Goal: Transaction & Acquisition: Obtain resource

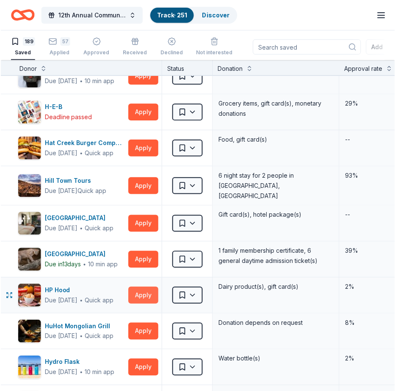
scroll to position [2800, 0]
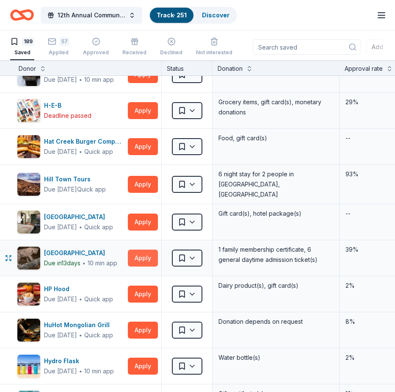
click at [142, 255] on button "Apply" at bounding box center [143, 258] width 30 height 17
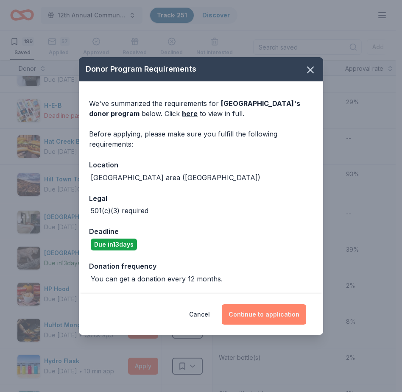
click at [256, 315] on button "Continue to application" at bounding box center [264, 314] width 84 height 20
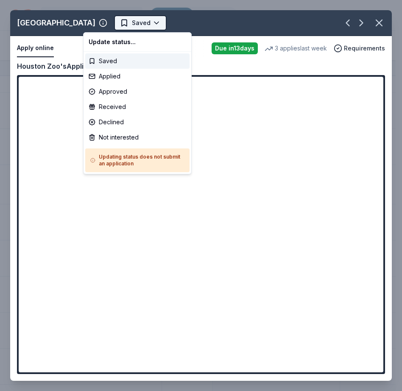
click at [124, 22] on html "12th Annual Community Appreciation Dinner & Fundraiser Track · 251 Discover Ear…" at bounding box center [201, 195] width 402 height 391
click at [94, 76] on div "Applied" at bounding box center [137, 76] width 104 height 15
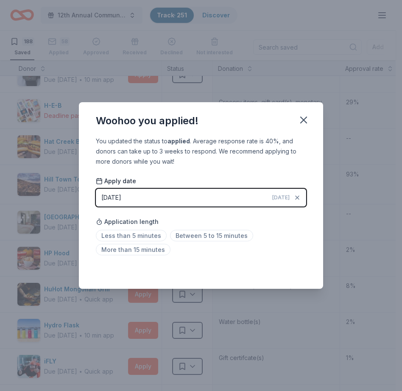
click at [259, 195] on button "10/12/2025 Today" at bounding box center [201, 198] width 210 height 18
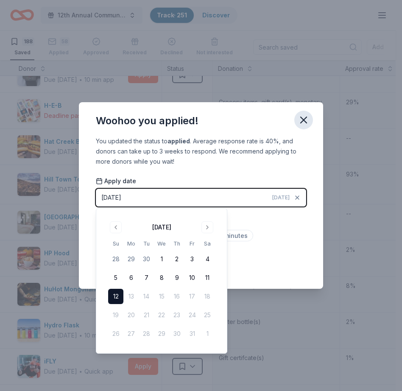
click at [307, 120] on icon "button" at bounding box center [304, 120] width 12 height 12
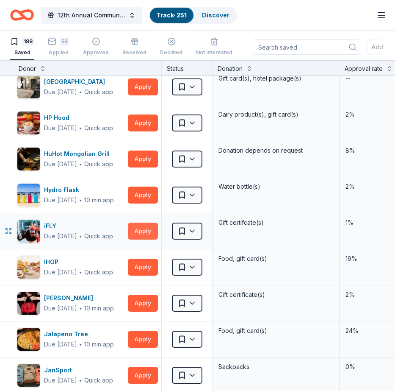
scroll to position [2937, 0]
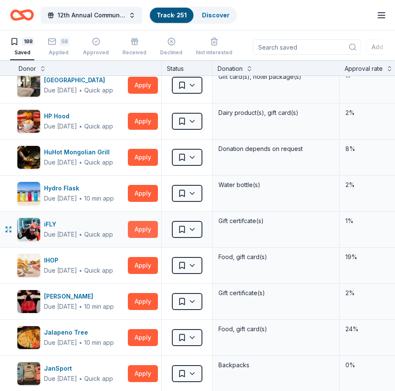
click at [143, 227] on button "Apply" at bounding box center [143, 229] width 30 height 17
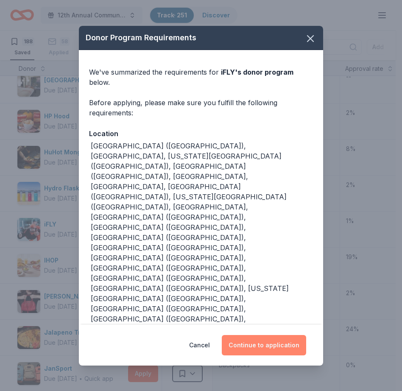
click at [268, 335] on button "Continue to application" at bounding box center [264, 345] width 84 height 20
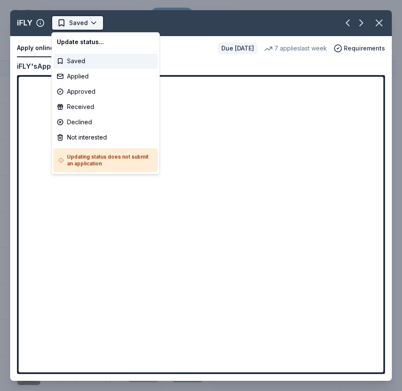
click at [95, 21] on html "12th Annual Community Appreciation Dinner & Fundraiser Track · 251 Discover Ear…" at bounding box center [201, 195] width 402 height 391
click at [74, 77] on div "Applied" at bounding box center [105, 76] width 104 height 15
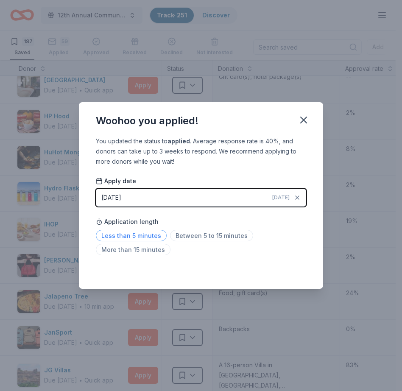
click at [133, 235] on span "Less than 5 minutes" at bounding box center [131, 235] width 71 height 11
click at [303, 119] on icon "button" at bounding box center [304, 120] width 12 height 12
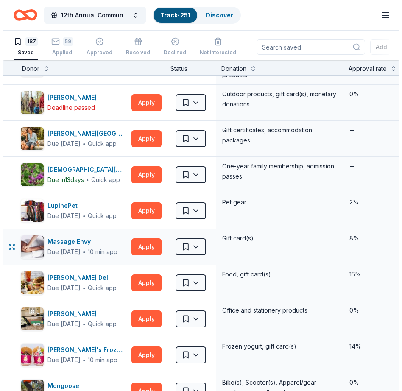
scroll to position [3590, 0]
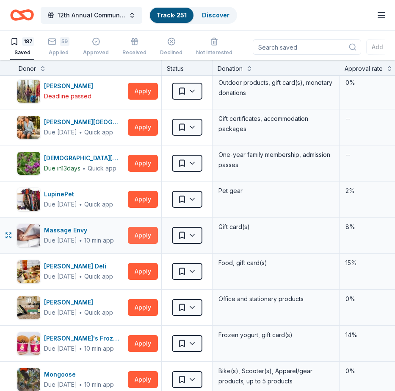
click at [142, 232] on button "Apply" at bounding box center [143, 235] width 30 height 17
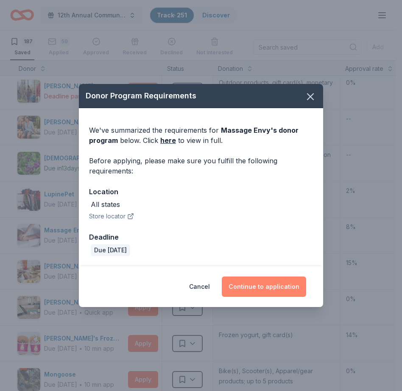
click at [253, 288] on button "Continue to application" at bounding box center [264, 286] width 84 height 20
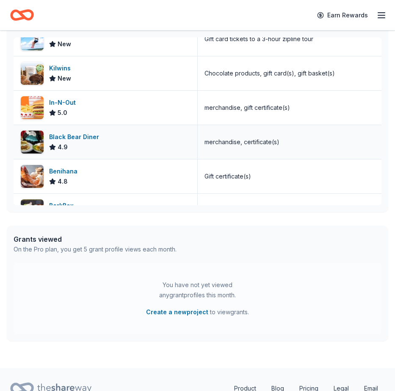
scroll to position [220, 0]
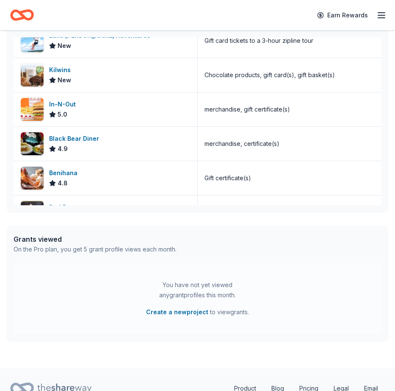
click at [380, 14] on icon "button" at bounding box center [382, 15] width 10 height 10
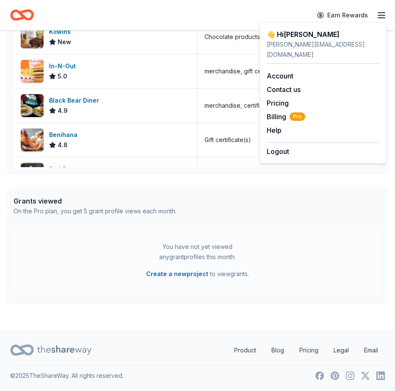
scroll to position [277, 0]
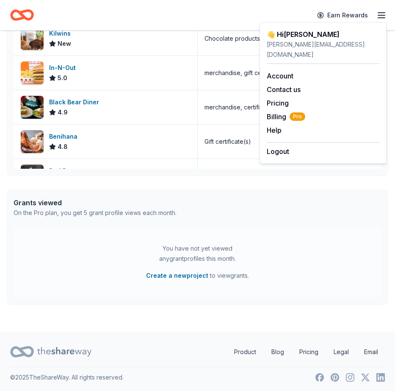
click at [23, 13] on icon "Home" at bounding box center [22, 15] width 24 height 20
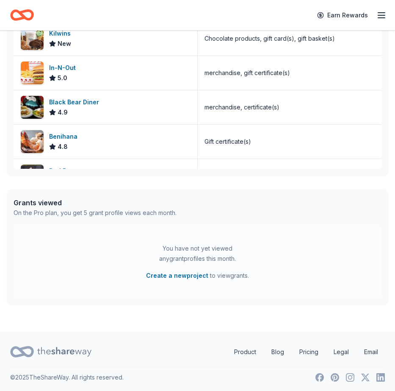
click at [22, 14] on icon "Home" at bounding box center [25, 15] width 13 height 8
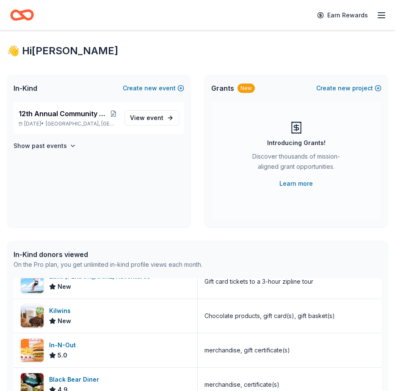
scroll to position [2, 0]
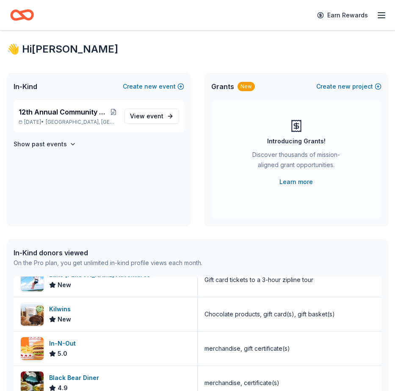
click at [70, 252] on div "In-Kind donors viewed" at bounding box center [108, 253] width 189 height 10
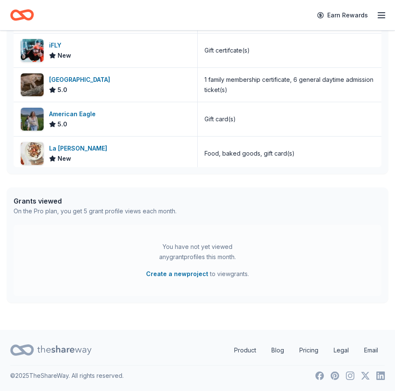
scroll to position [0, 0]
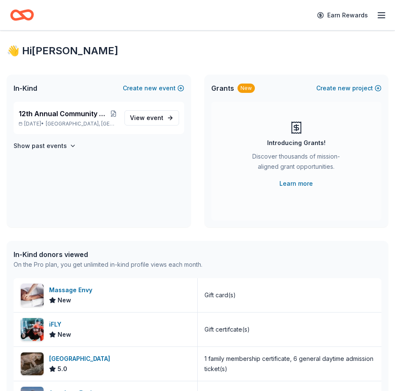
click at [382, 15] on line "button" at bounding box center [382, 15] width 7 height 0
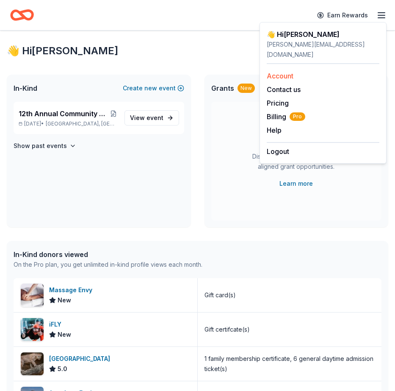
click at [282, 72] on link "Account" at bounding box center [280, 76] width 27 height 8
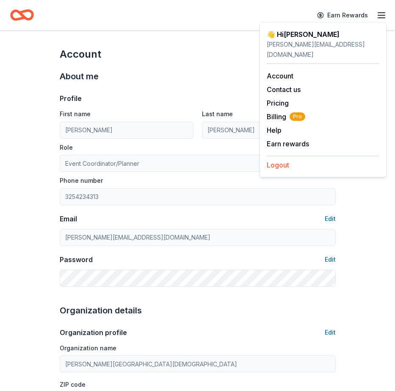
click at [283, 160] on button "Logout" at bounding box center [278, 165] width 22 height 10
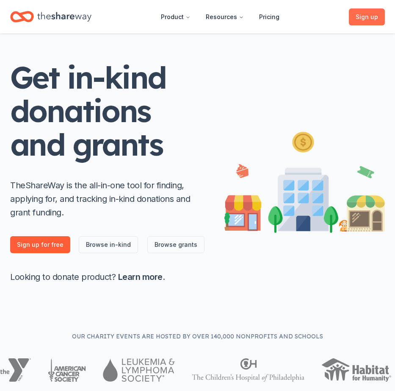
click at [365, 18] on span "Sign up , free" at bounding box center [367, 17] width 22 height 10
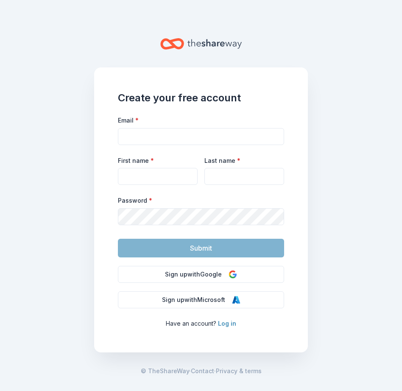
click at [224, 323] on link "Log in" at bounding box center [227, 323] width 18 height 7
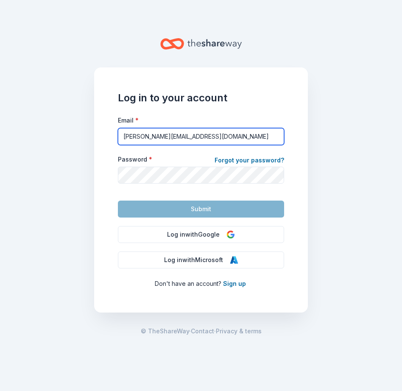
type input "tiffani@blessedtexas.com"
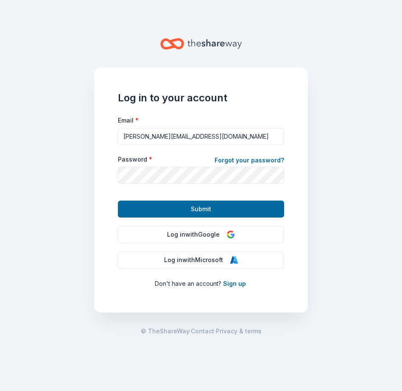
click at [211, 212] on button "Submit" at bounding box center [201, 208] width 166 height 17
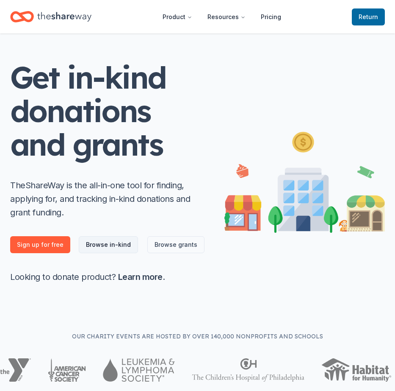
click at [106, 246] on link "Browse in-kind" at bounding box center [108, 244] width 59 height 17
click at [103, 243] on link "Browse in-kind" at bounding box center [108, 244] width 59 height 17
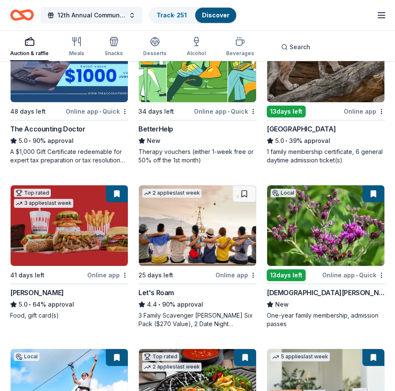
scroll to position [465, 0]
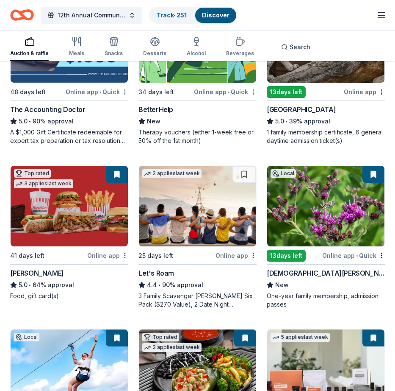
click at [206, 226] on img at bounding box center [197, 206] width 117 height 81
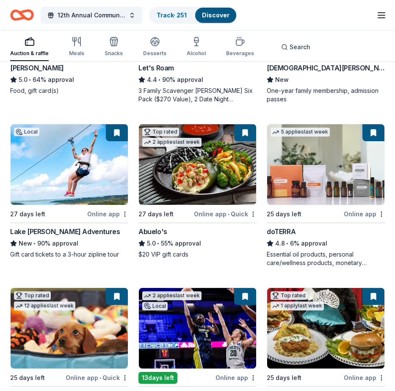
scroll to position [671, 0]
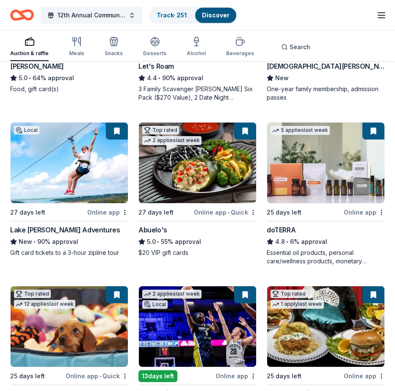
click at [356, 212] on div "Online app" at bounding box center [364, 212] width 41 height 11
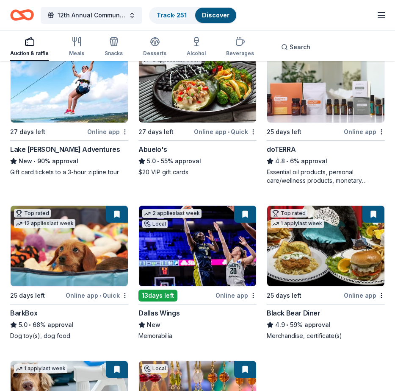
scroll to position [754, 0]
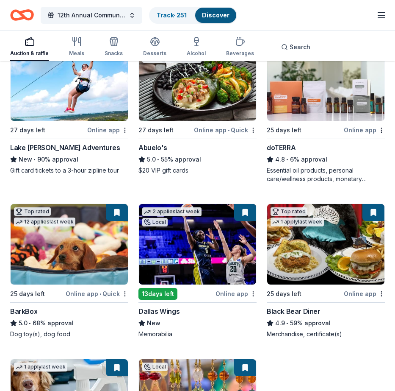
click at [178, 245] on img at bounding box center [197, 244] width 117 height 81
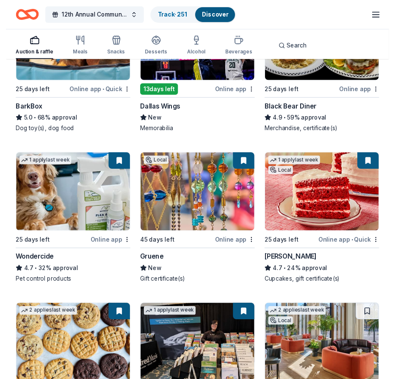
scroll to position [957, 0]
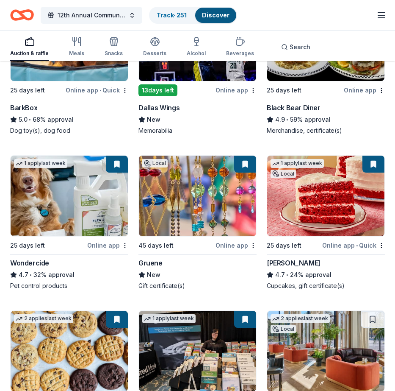
click at [231, 245] on div "Online app" at bounding box center [236, 245] width 41 height 11
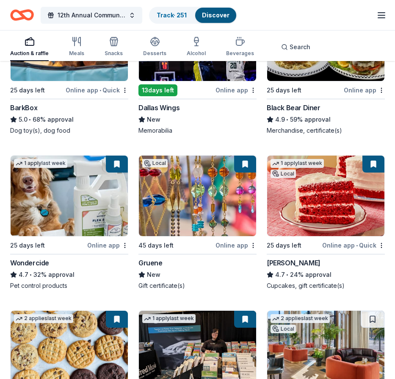
click at [246, 164] on button at bounding box center [245, 164] width 22 height 17
click at [245, 164] on button at bounding box center [245, 164] width 22 height 17
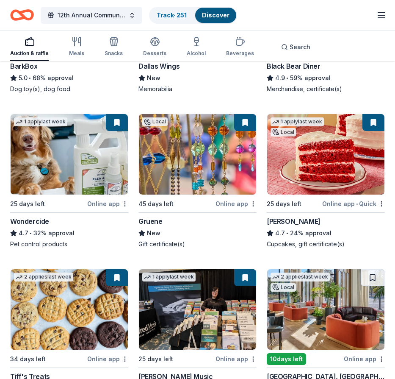
scroll to position [997, 0]
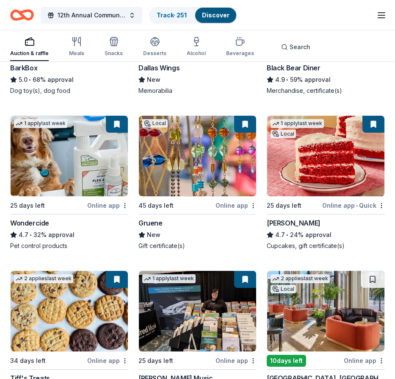
click at [246, 125] on button at bounding box center [245, 124] width 22 height 17
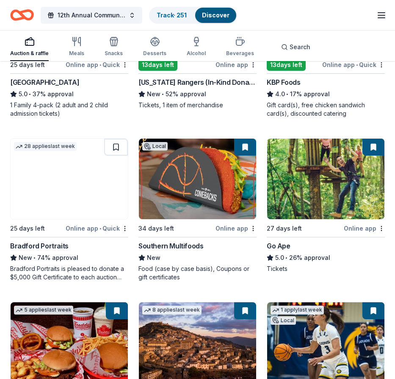
scroll to position [1493, 0]
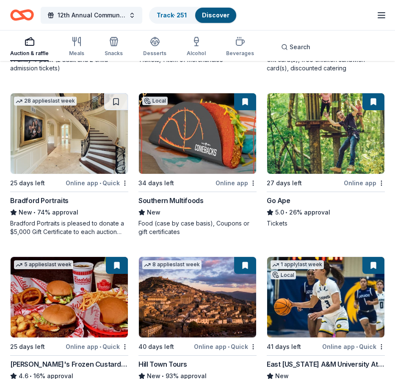
click at [215, 14] on link "Discover" at bounding box center [216, 14] width 28 height 7
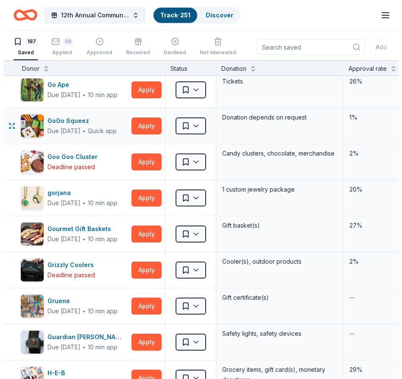
scroll to position [2527, 0]
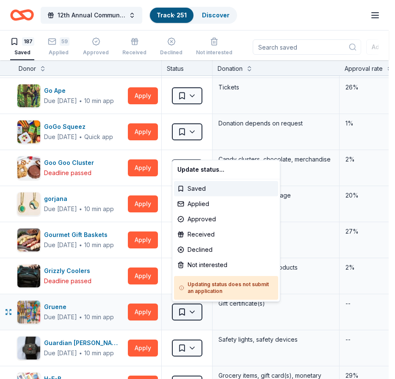
click at [192, 309] on html "12th Annual Community Appreciation Dinner & Fundraiser Track · 251 Discover Ear…" at bounding box center [197, 189] width 395 height 379
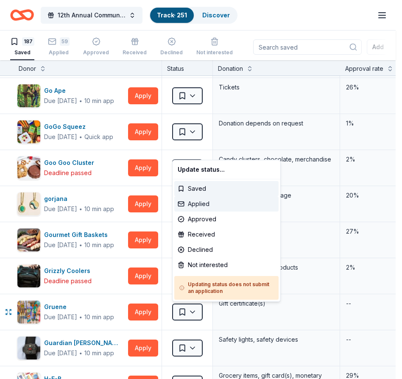
click at [182, 203] on div "Applied" at bounding box center [226, 203] width 104 height 15
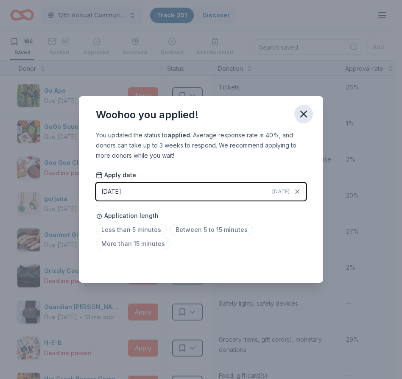
click at [303, 116] on icon "button" at bounding box center [304, 114] width 12 height 12
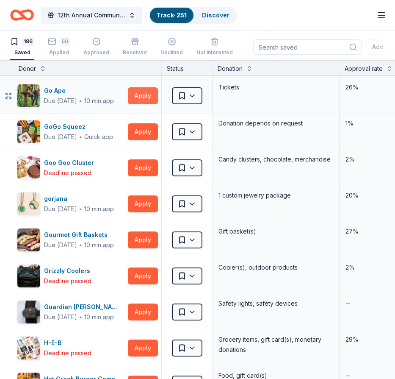
click at [138, 95] on button "Apply" at bounding box center [143, 95] width 30 height 17
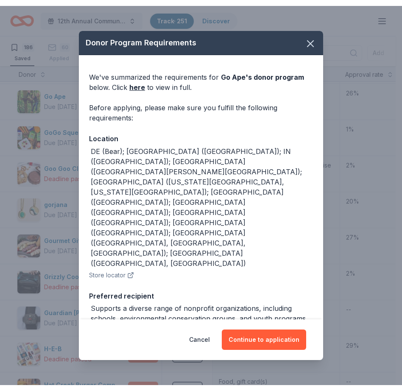
scroll to position [0, 0]
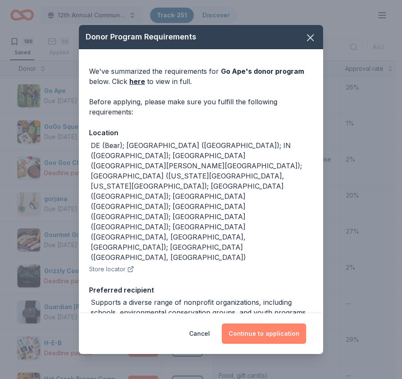
click at [253, 334] on button "Continue to application" at bounding box center [264, 333] width 84 height 20
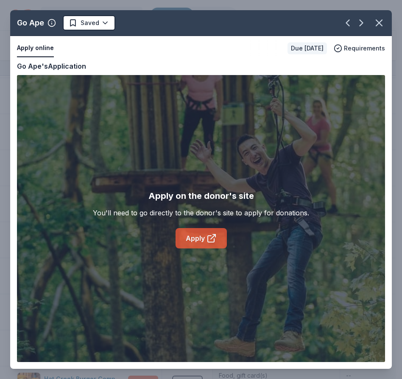
click at [198, 239] on link "Apply" at bounding box center [200, 238] width 51 height 20
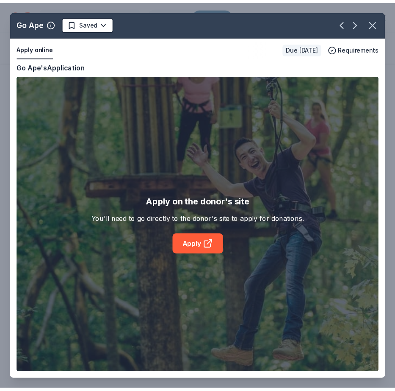
scroll to position [1493, 0]
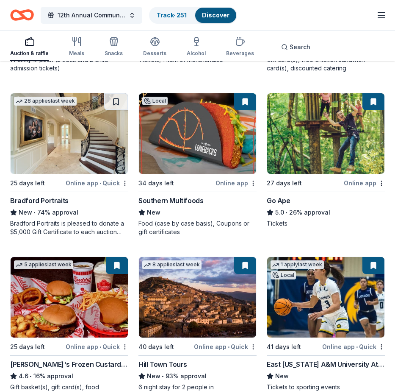
click at [79, 183] on div "Online app • Quick" at bounding box center [97, 183] width 63 height 11
click at [118, 100] on button at bounding box center [117, 101] width 22 height 17
click at [212, 16] on link "Discover" at bounding box center [217, 14] width 28 height 7
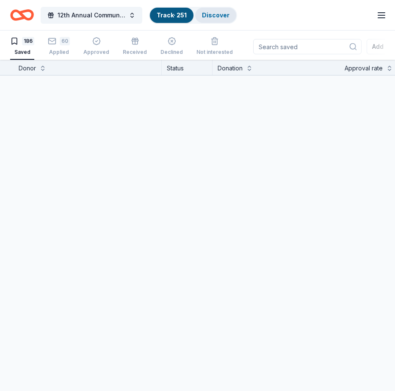
click at [213, 17] on link "Discover" at bounding box center [216, 14] width 28 height 7
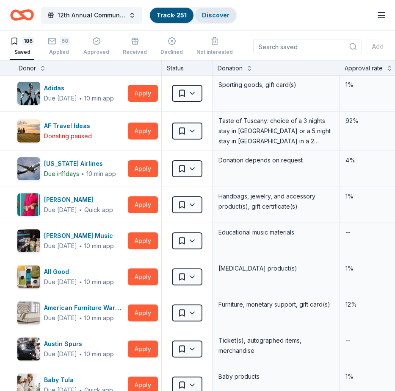
scroll to position [0, 0]
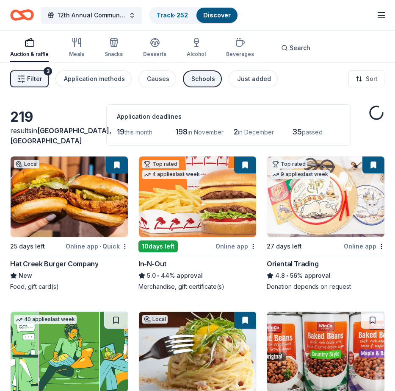
click at [212, 14] on link "Discover" at bounding box center [217, 14] width 28 height 7
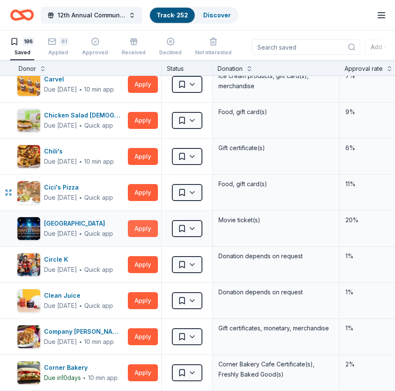
scroll to position [1275, 0]
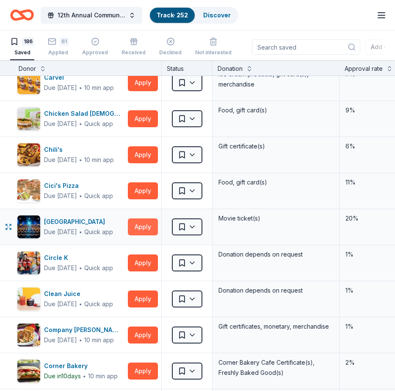
click at [143, 227] on button "Apply" at bounding box center [143, 226] width 30 height 17
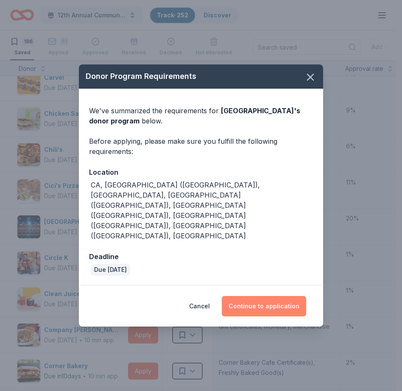
click at [251, 296] on button "Continue to application" at bounding box center [264, 306] width 84 height 20
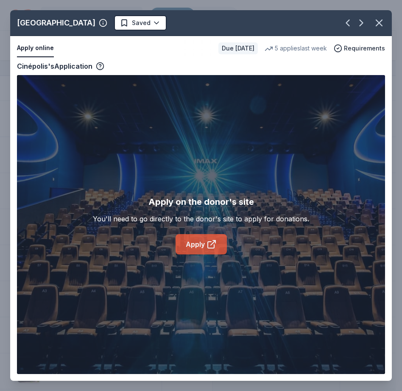
click at [198, 245] on link "Apply" at bounding box center [200, 244] width 51 height 20
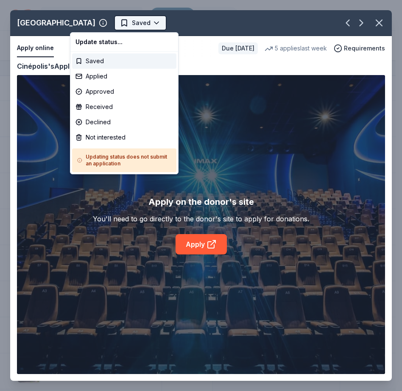
click at [112, 24] on html "12th Annual Community Appreciation Dinner & Fundraiser Track · 252 Discover Ear…" at bounding box center [201, 195] width 402 height 391
click at [91, 76] on div "Applied" at bounding box center [124, 76] width 104 height 15
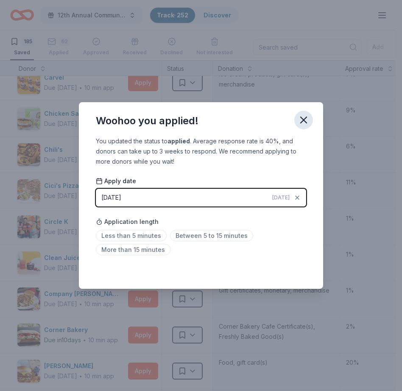
click at [301, 116] on icon "button" at bounding box center [304, 120] width 12 height 12
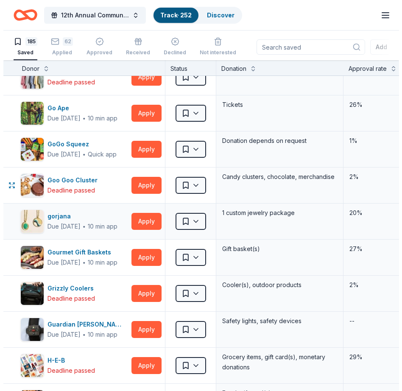
scroll to position [2488, 0]
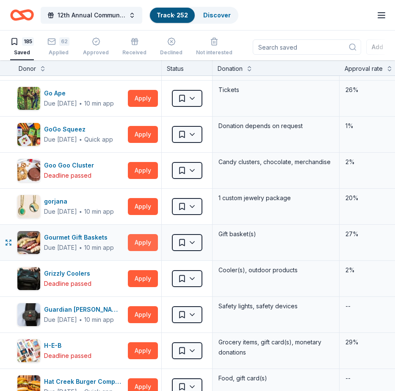
click at [149, 243] on button "Apply" at bounding box center [143, 242] width 30 height 17
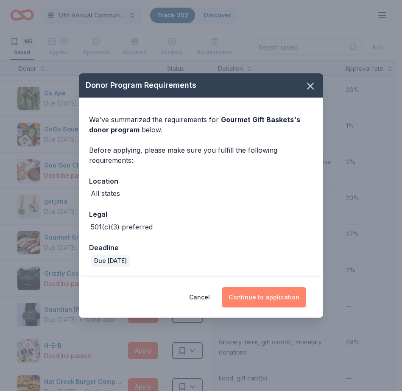
click at [256, 300] on button "Continue to application" at bounding box center [264, 297] width 84 height 20
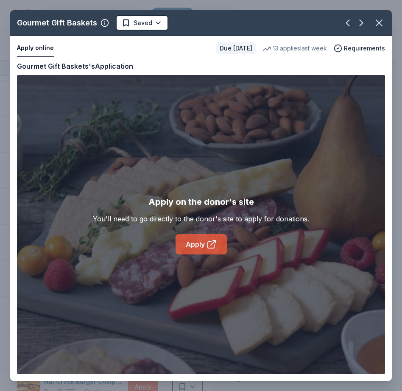
click at [195, 242] on link "Apply" at bounding box center [200, 244] width 51 height 20
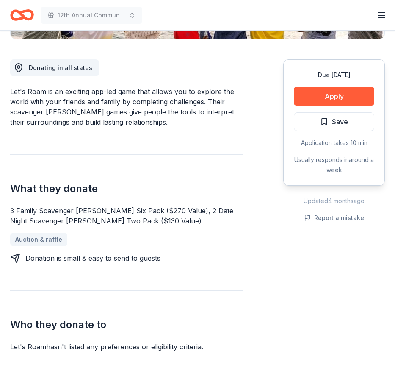
scroll to position [52, 0]
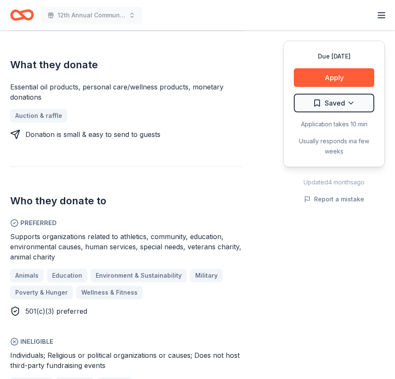
scroll to position [412, 0]
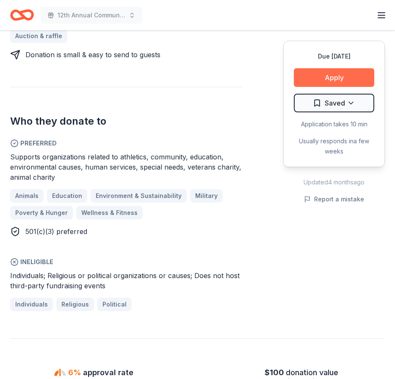
click at [336, 77] on button "Apply" at bounding box center [334, 77] width 81 height 19
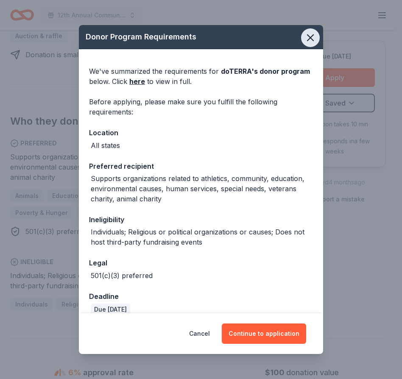
click at [306, 36] on icon "button" at bounding box center [310, 38] width 12 height 12
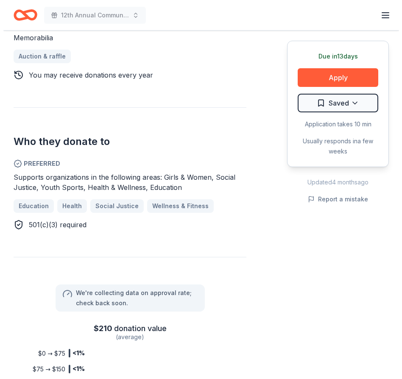
scroll to position [467, 0]
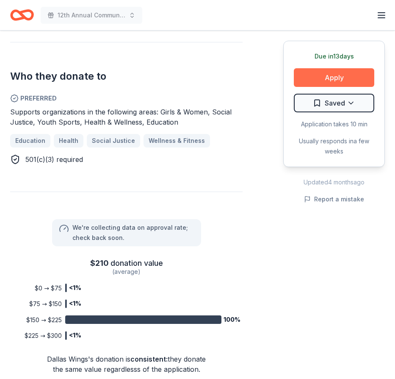
click at [328, 77] on button "Apply" at bounding box center [334, 77] width 81 height 19
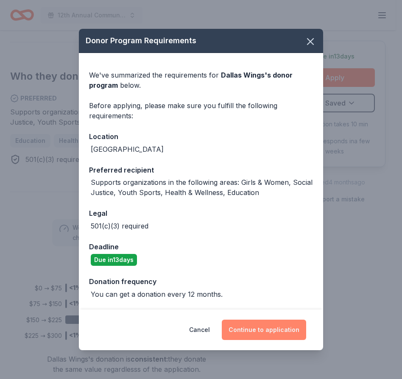
click at [260, 330] on button "Continue to application" at bounding box center [264, 330] width 84 height 20
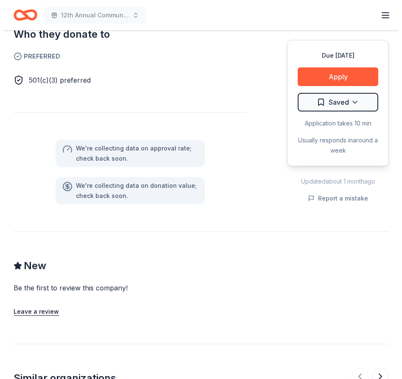
scroll to position [507, 0]
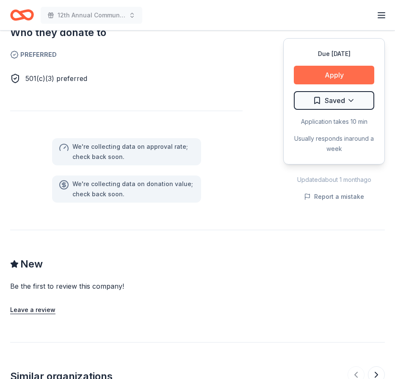
click at [331, 66] on button "Apply" at bounding box center [334, 75] width 81 height 19
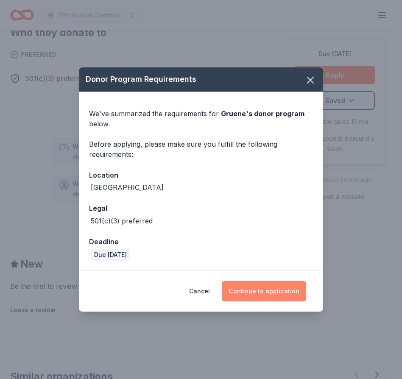
click at [257, 292] on button "Continue to application" at bounding box center [264, 291] width 84 height 20
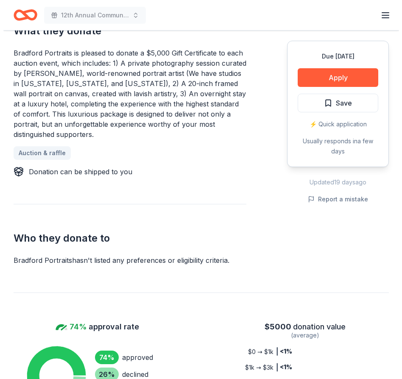
scroll to position [385, 0]
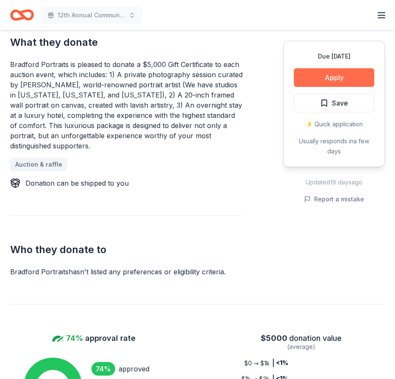
click at [334, 77] on button "Apply" at bounding box center [334, 77] width 81 height 19
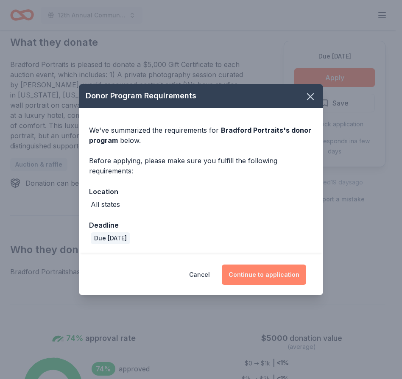
click at [258, 273] on button "Continue to application" at bounding box center [264, 274] width 84 height 20
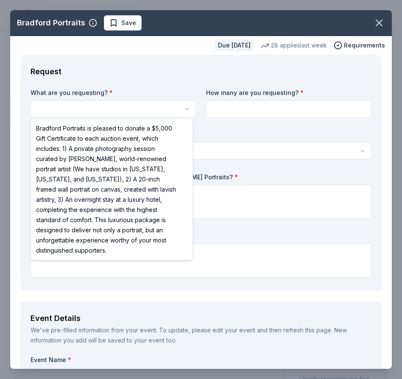
click at [186, 109] on html "12th Annual Community Appreciation Dinner & Fundraiser Earn Rewards Due in 25 d…" at bounding box center [201, 189] width 402 height 379
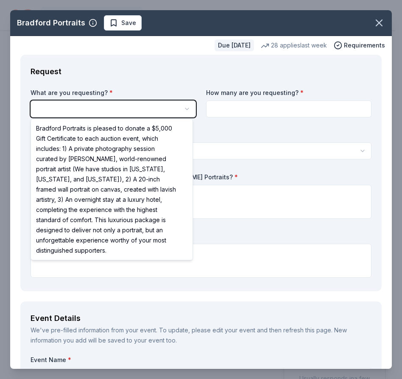
scroll to position [0, 0]
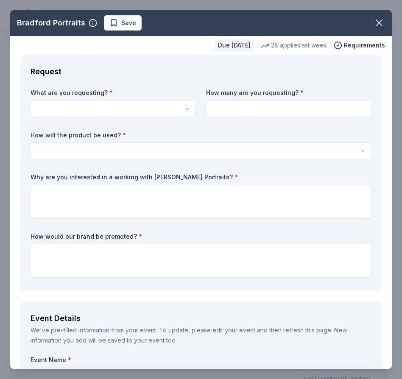
click at [186, 110] on html "12th Annual Community Appreciation Dinner & Fundraiser Earn Rewards Due in 25 d…" at bounding box center [201, 189] width 402 height 379
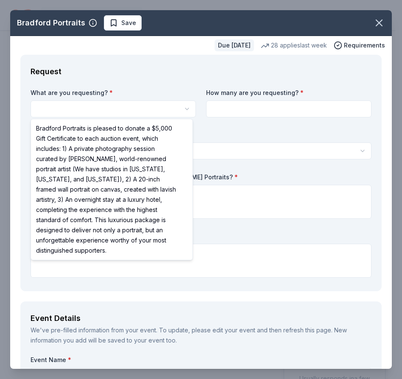
select select "Bradford Portraits is pleased to donate a $5,000 Gift Certificate to each aucti…"
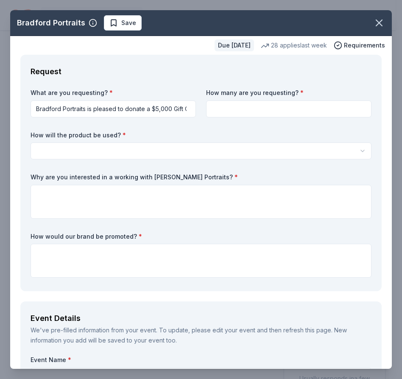
click at [245, 109] on input at bounding box center [288, 108] width 165 height 17
type input "1"
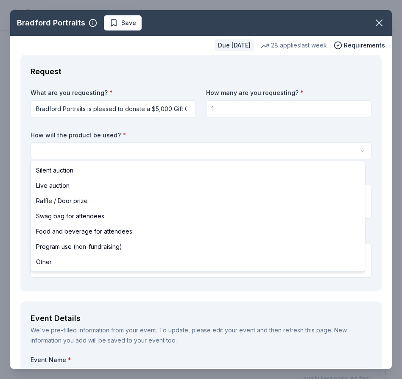
click at [59, 149] on html "12th Annual Community Appreciation Dinner & Fundraiser Earn Rewards Due in 25 d…" at bounding box center [201, 189] width 402 height 379
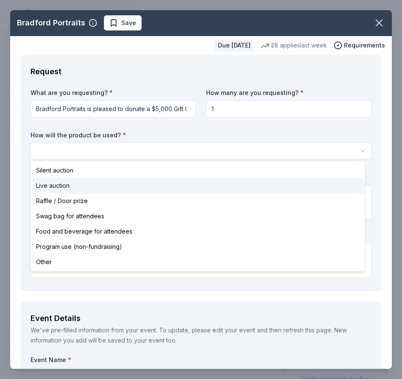
select select "liveAuction"
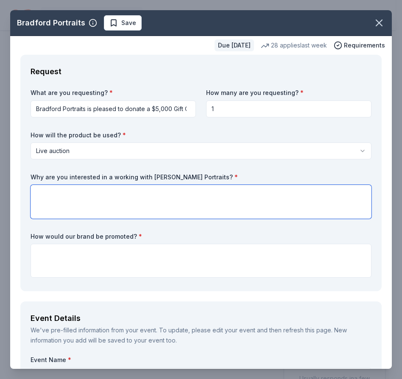
drag, startPoint x: 41, startPoint y: 191, endPoint x: 50, endPoint y: 187, distance: 9.1
click at [42, 191] on textarea at bounding box center [201, 202] width 341 height 34
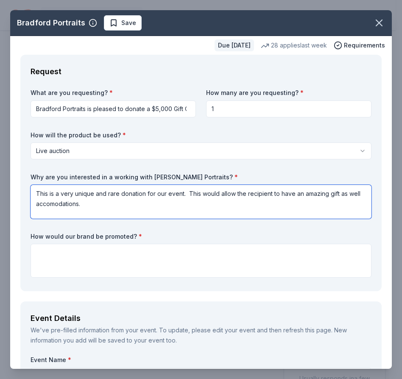
scroll to position [2, 0]
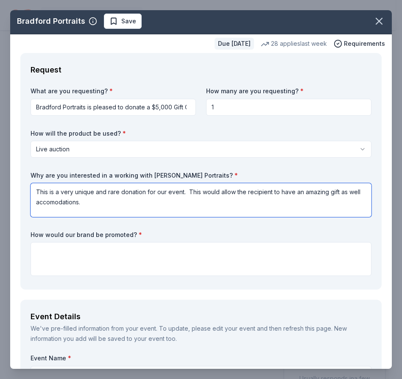
type textarea "This is a very unique and rare donation for our event. This would allow the rec…"
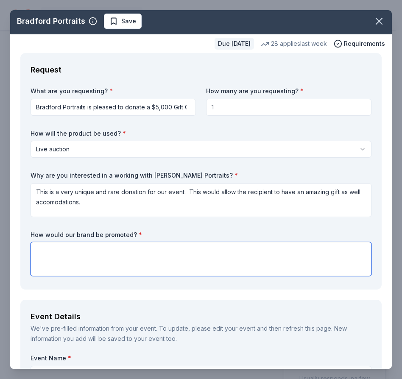
click at [40, 249] on textarea at bounding box center [201, 259] width 341 height 34
click at [90, 249] on textarea "Advertisement and signage at the event." at bounding box center [201, 259] width 341 height 34
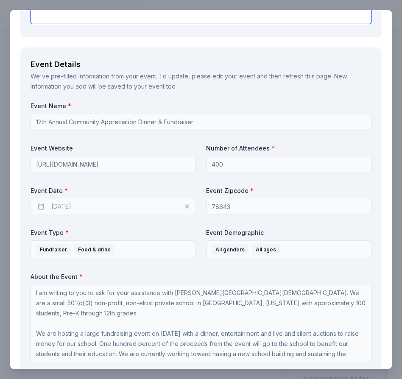
scroll to position [241, 0]
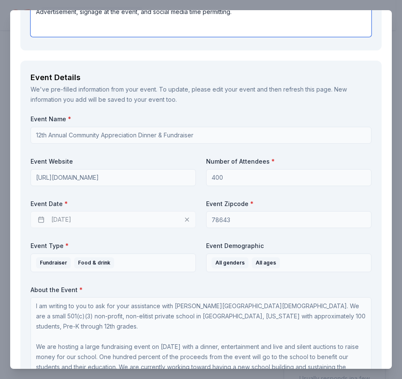
type textarea "Advertisement, signage at the event, and social media time permitting."
click at [123, 214] on div "12/05/2025" at bounding box center [113, 219] width 165 height 17
click at [159, 219] on div "12/05/2025" at bounding box center [113, 219] width 165 height 17
click at [184, 219] on div "12/05/2025" at bounding box center [113, 219] width 165 height 17
drag, startPoint x: 40, startPoint y: 217, endPoint x: 62, endPoint y: 220, distance: 22.7
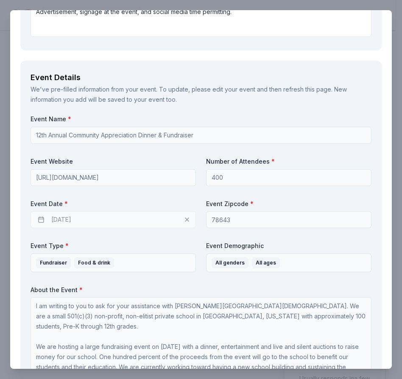
click at [40, 217] on div "12/05/2025" at bounding box center [113, 219] width 165 height 17
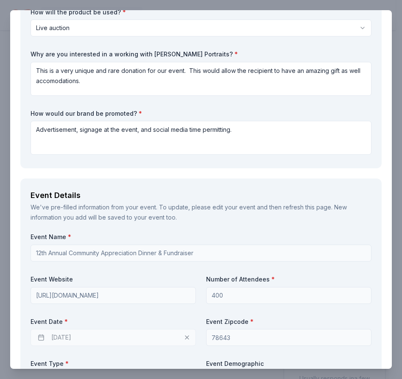
scroll to position [206, 0]
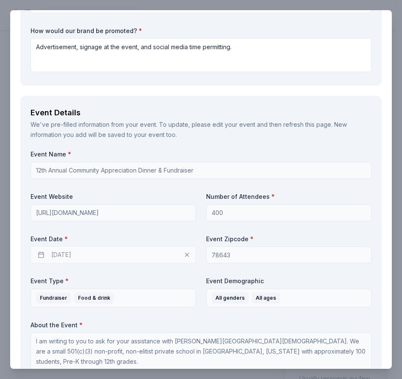
click at [42, 254] on div "12/05/2025" at bounding box center [113, 254] width 165 height 17
click at [66, 235] on span "*" at bounding box center [65, 238] width 3 height 7
click at [184, 253] on div "12/05/2025" at bounding box center [113, 254] width 165 height 17
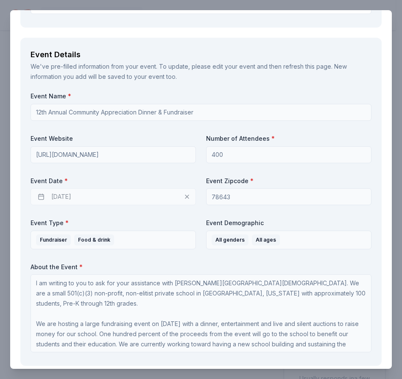
scroll to position [285, 0]
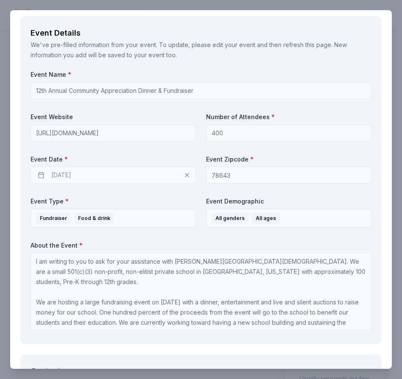
click at [184, 174] on div "12/05/2025" at bounding box center [113, 175] width 165 height 17
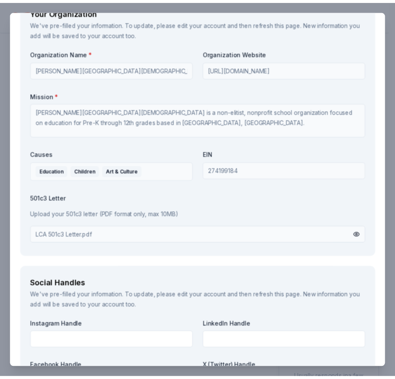
scroll to position [1071, 0]
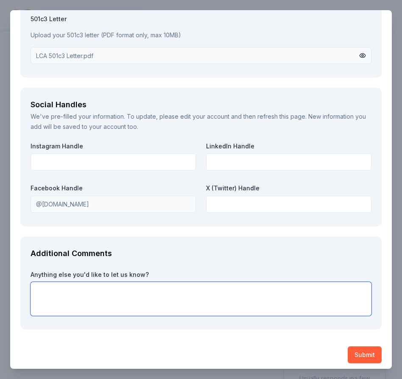
click at [60, 285] on textarea at bounding box center [201, 299] width 341 height 34
type textarea "Our event date is 11/15/2025. We appreciate your consideration."
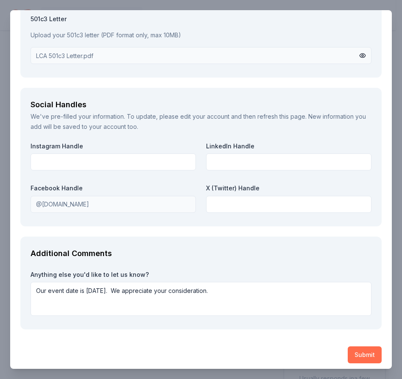
click at [359, 348] on button "Submit" at bounding box center [365, 354] width 34 height 17
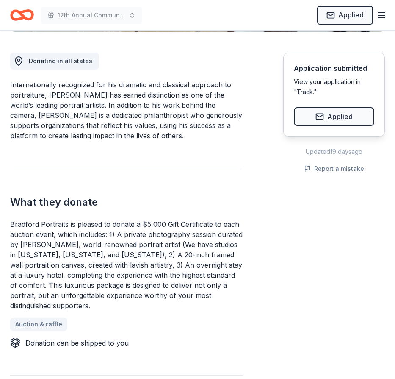
scroll to position [0, 0]
